Goal: Obtain resource: Download file/media

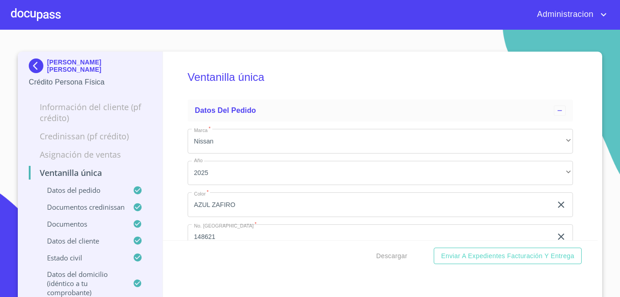
click at [47, 64] on p "[PERSON_NAME] [PERSON_NAME]" at bounding box center [99, 65] width 105 height 15
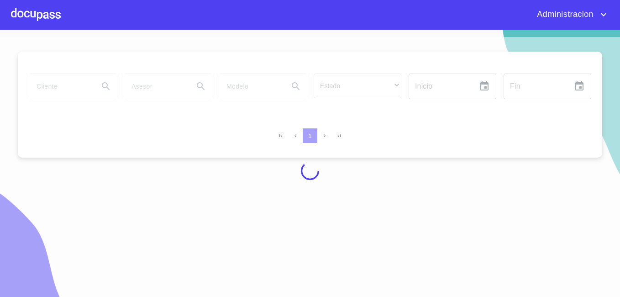
click at [63, 83] on div at bounding box center [310, 170] width 620 height 267
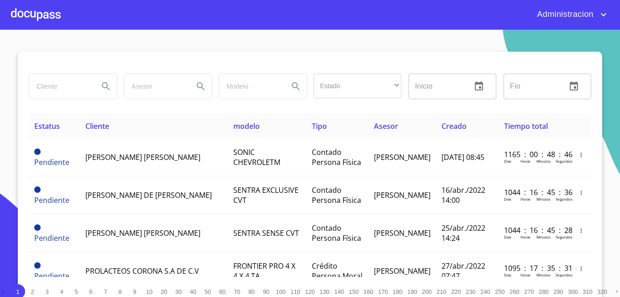
click at [63, 83] on input "search" at bounding box center [60, 86] width 62 height 25
type input "LLANTERA GARROM"
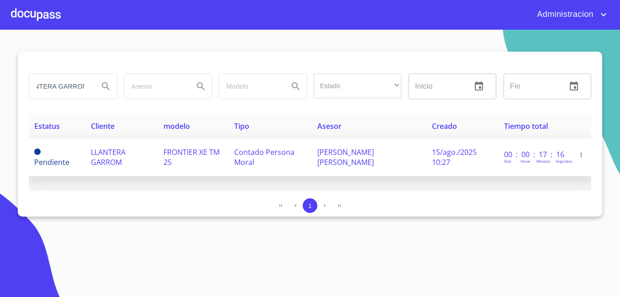
scroll to position [0, 0]
click at [103, 163] on span "LLANTERA GARROM" at bounding box center [108, 157] width 35 height 20
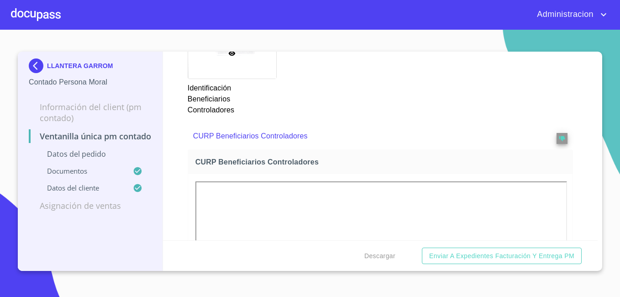
scroll to position [2299, 0]
click at [377, 256] on span "Descargar" at bounding box center [379, 255] width 31 height 11
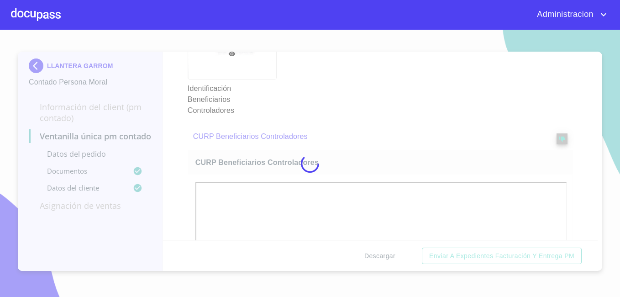
click at [377, 256] on div at bounding box center [310, 163] width 620 height 267
click at [377, 256] on div "0%" at bounding box center [310, 163] width 620 height 267
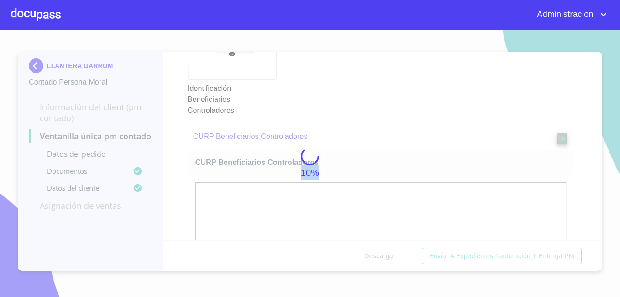
click at [377, 256] on div "10%" at bounding box center [310, 163] width 620 height 267
click at [377, 256] on div "15%" at bounding box center [310, 163] width 620 height 267
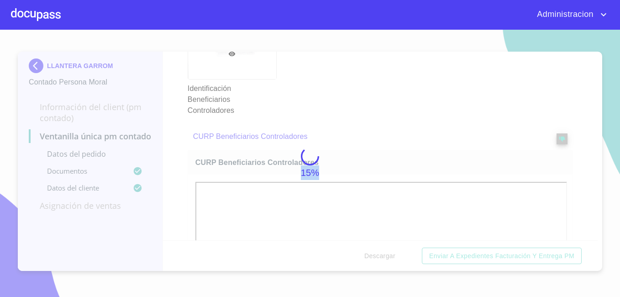
click at [377, 256] on div "15%" at bounding box center [310, 163] width 620 height 267
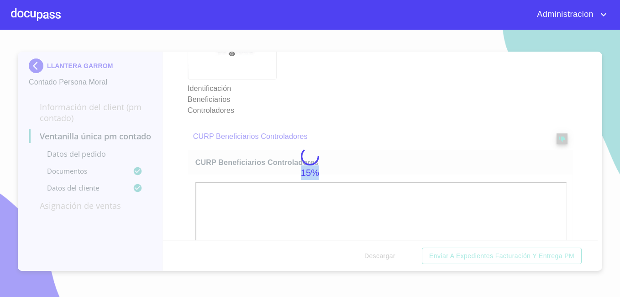
click at [377, 256] on div "15%" at bounding box center [310, 163] width 620 height 267
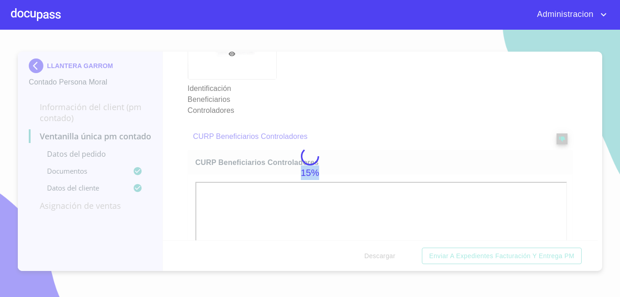
click at [377, 256] on div "15%" at bounding box center [310, 163] width 620 height 267
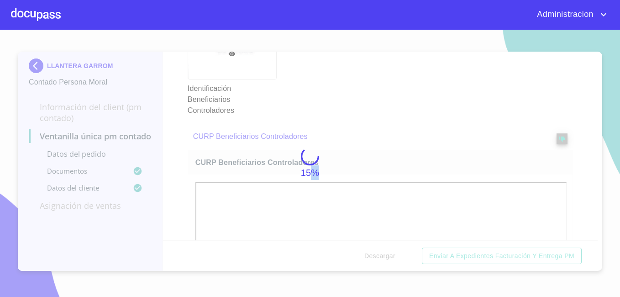
click at [377, 256] on div "15%" at bounding box center [310, 163] width 620 height 267
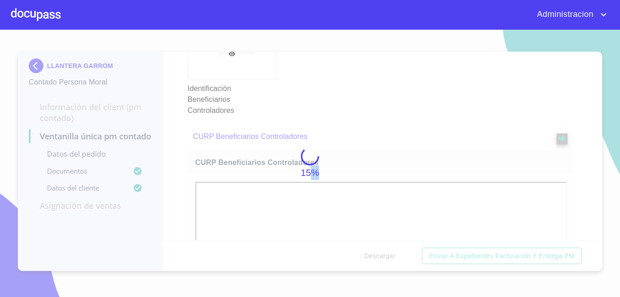
click at [377, 256] on div "15%" at bounding box center [310, 163] width 620 height 267
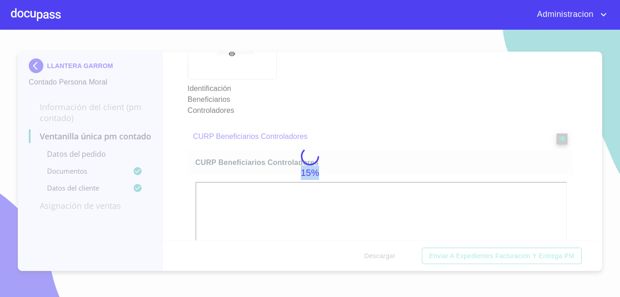
click at [377, 256] on div "15%" at bounding box center [310, 163] width 620 height 267
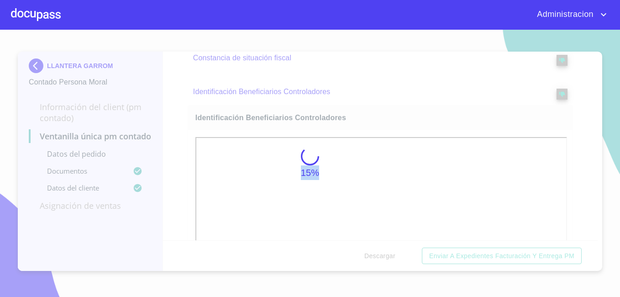
scroll to position [2663, 0]
